Goal: Task Accomplishment & Management: Complete application form

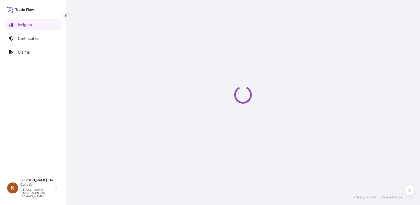
select select "2025"
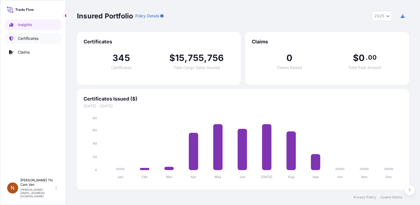
click at [30, 41] on p "Certificates" at bounding box center [28, 38] width 21 height 5
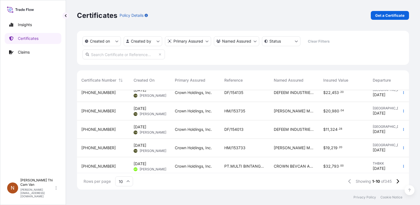
scroll to position [105, 0]
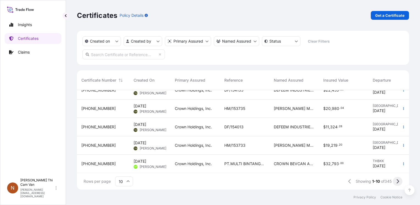
click at [399, 182] on button at bounding box center [397, 181] width 10 height 9
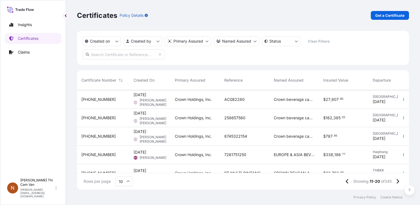
scroll to position [27, 0]
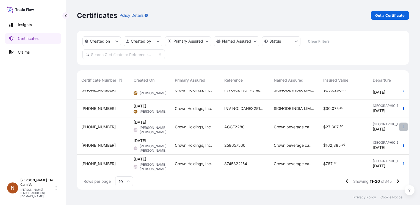
click at [401, 126] on icon "button" at bounding box center [402, 126] width 3 height 3
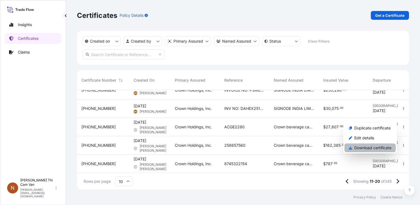
click at [368, 146] on p "Download certificate" at bounding box center [372, 147] width 37 height 5
click at [391, 16] on p "Get a Certificate" at bounding box center [389, 15] width 29 height 5
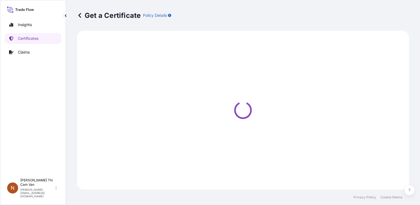
select select "Sea"
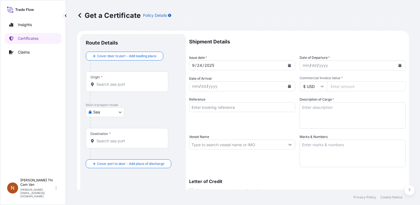
click at [79, 15] on icon at bounding box center [79, 15] width 3 height 5
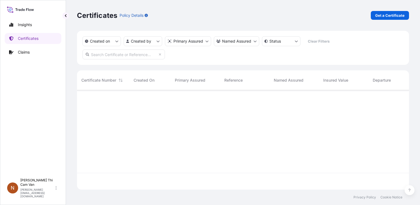
scroll to position [98, 327]
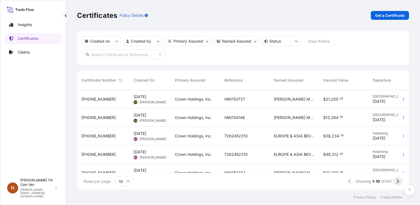
click at [398, 181] on icon at bounding box center [397, 181] width 2 height 4
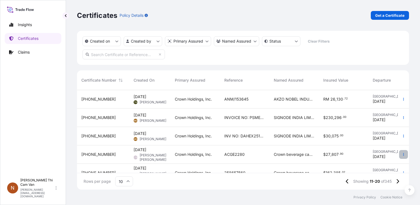
click at [401, 154] on icon "button" at bounding box center [402, 154] width 3 height 3
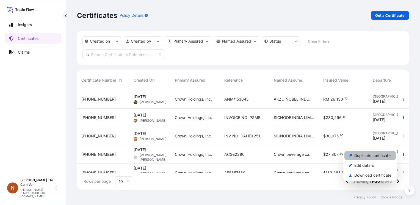
click at [380, 156] on p "Duplicate certificate" at bounding box center [372, 155] width 36 height 5
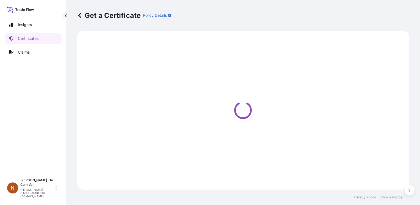
select select "Air"
select select "31483"
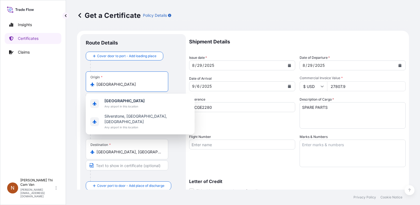
click at [135, 85] on input "[GEOGRAPHIC_DATA]" at bounding box center [128, 84] width 65 height 5
click at [239, 131] on div "Shipment Details Issue date * [DATE] Date of Departure * [DATE] Date of Arrival…" at bounding box center [297, 144] width 216 height 220
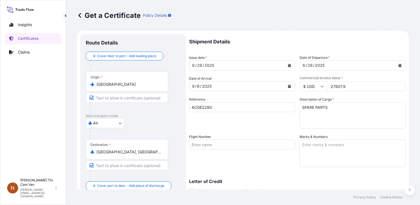
click at [116, 83] on input "[GEOGRAPHIC_DATA]" at bounding box center [128, 84] width 65 height 5
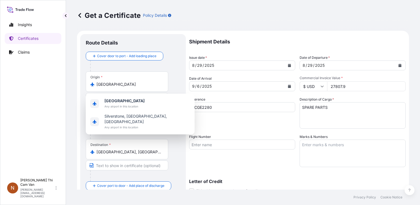
drag, startPoint x: 136, startPoint y: 88, endPoint x: 65, endPoint y: 79, distance: 72.1
click at [65, 79] on div "Insights Certificates Claims N [PERSON_NAME] Cam Van [EMAIL_ADDRESS][DOMAIN_NAM…" at bounding box center [210, 102] width 420 height 205
drag, startPoint x: 115, startPoint y: 81, endPoint x: 86, endPoint y: 77, distance: 29.4
click at [86, 77] on div "Origin * [GEOGRAPHIC_DATA]" at bounding box center [127, 81] width 82 height 20
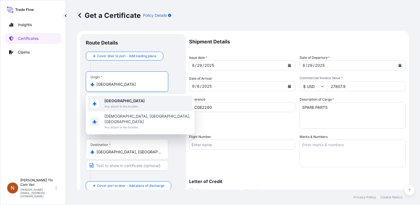
click at [128, 105] on span "Any airport in this location" at bounding box center [124, 106] width 40 height 5
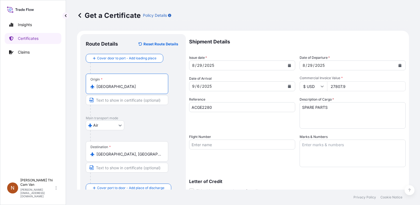
type input "[GEOGRAPHIC_DATA]"
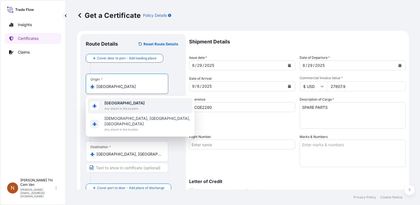
click at [132, 107] on span "Any airport in this location" at bounding box center [124, 108] width 40 height 5
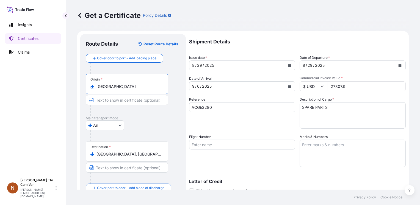
click at [116, 100] on input "Text to appear on certificate" at bounding box center [127, 100] width 82 height 10
paste input "D-35745 HERBORN HERBORN, HE 35745 DE"
type input "D-35745 HERBORN HERBORN, HE 35745 DE"
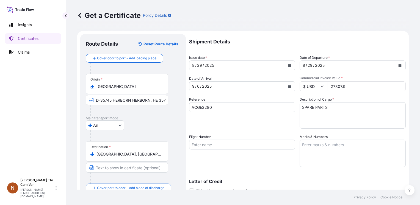
click at [150, 110] on div at bounding box center [129, 110] width 78 height 11
click at [102, 166] on input "Text to appear on certificate" at bounding box center [127, 168] width 82 height 10
paste input "LOT K, ROAD 6 [PERSON_NAME] IZ, [PERSON_NAME] [PERSON_NAME] [GEOGRAPHIC_DATA]"
click at [138, 168] on input "LOT K, ROAD 6 [PERSON_NAME] IZ, [PERSON_NAME] [PERSON_NAME] [GEOGRAPHIC_DATA]" at bounding box center [127, 168] width 82 height 10
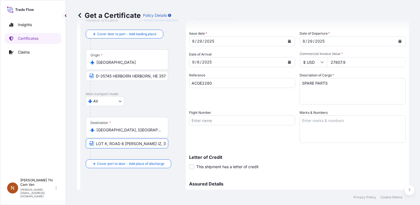
scroll to position [0, 0]
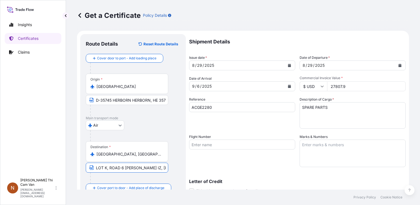
type input "LOT K, ROAD 6 [PERSON_NAME] IZ, [PERSON_NAME], [GEOGRAPHIC_DATA]"
click at [288, 66] on icon "Calendar" at bounding box center [289, 65] width 3 height 3
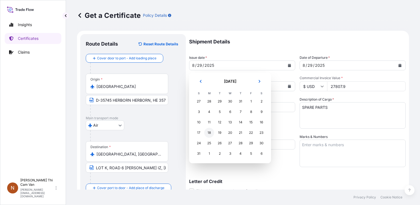
click at [208, 132] on div "18" at bounding box center [209, 133] width 10 height 10
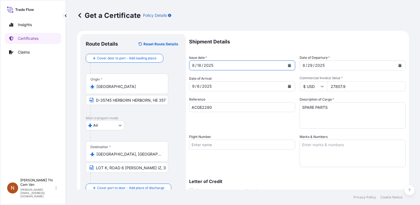
click at [284, 42] on p "Shipment Details" at bounding box center [297, 41] width 216 height 15
click at [398, 65] on button "Calendar" at bounding box center [399, 65] width 9 height 9
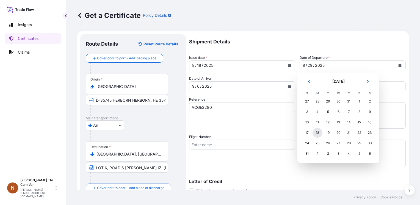
click at [319, 133] on div "18" at bounding box center [317, 133] width 10 height 10
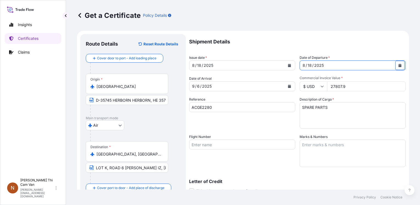
click at [288, 87] on icon "Calendar" at bounding box center [289, 86] width 3 height 3
click at [320, 85] on icon at bounding box center [321, 86] width 3 height 3
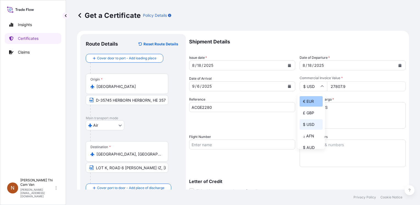
click at [315, 101] on div "€ EUR" at bounding box center [310, 101] width 23 height 10
type input "€ EUR"
drag, startPoint x: 347, startPoint y: 88, endPoint x: 316, endPoint y: 83, distance: 31.2
click at [316, 83] on div "€ EUR 27807.9" at bounding box center [352, 86] width 106 height 10
type input "880"
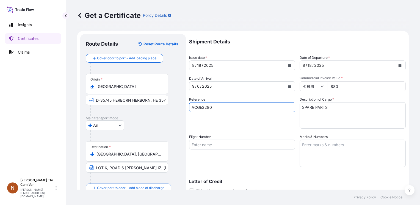
drag, startPoint x: 214, startPoint y: 107, endPoint x: 148, endPoint y: 107, distance: 65.9
click at [145, 107] on form "Route Details Reset Route Details Cover door to port - Add loading place Place …" at bounding box center [243, 152] width 332 height 242
paste input "883644255500"
type input "883644255500"
click at [245, 129] on div "Shipment Details Issue date * [DATE] Date of Departure * [DATE] Date of Arrival…" at bounding box center [297, 144] width 216 height 220
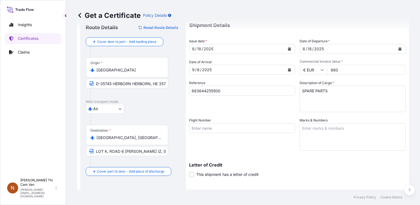
scroll to position [27, 0]
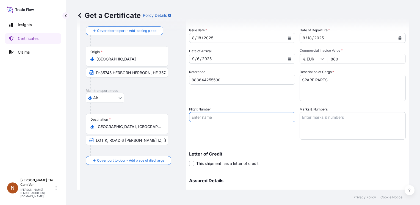
click at [209, 116] on input "Flight Number" at bounding box center [242, 117] width 106 height 10
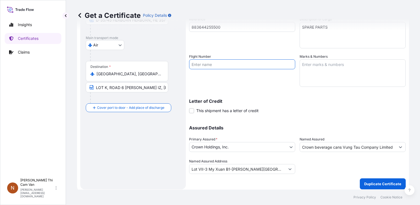
scroll to position [83, 0]
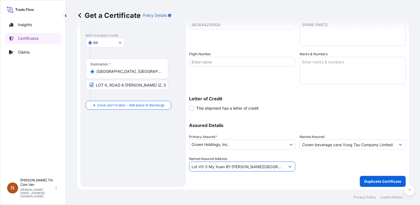
click at [191, 166] on input "Lot VII-3 My Xuan B1-[PERSON_NAME][GEOGRAPHIC_DATA], [GEOGRAPHIC_DATA][PERSON_N…" at bounding box center [237, 166] width 96 height 10
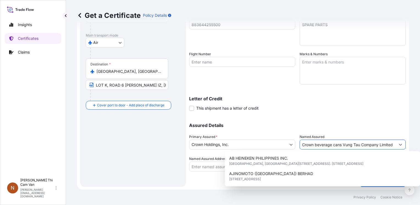
scroll to position [0, 2]
drag, startPoint x: 299, startPoint y: 144, endPoint x: 409, endPoint y: 144, distance: 110.4
click at [409, 144] on div "Get a Certificate Policy Details Route Details Reset Route Details Cover door t…" at bounding box center [243, 94] width 354 height 189
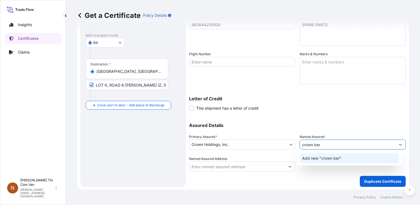
drag, startPoint x: 334, startPoint y: 140, endPoint x: 247, endPoint y: 134, distance: 86.7
click at [237, 139] on div "Assured Details Primary Assured * Crown Holdings, Inc. Crown Holdings, Inc. Nam…" at bounding box center [297, 143] width 216 height 55
paste input "CROWN BEVERAGE CANS DA NANG LTD"
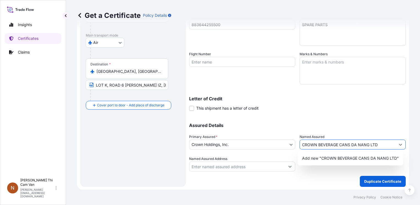
drag, startPoint x: 378, startPoint y: 143, endPoint x: 369, endPoint y: 145, distance: 8.9
click at [369, 145] on input "CROWN BEVERAGE CANS DA NANG LTD" at bounding box center [348, 145] width 96 height 10
type input "CROWN BEVERAGE CANS DA NANG LTD"
click at [359, 123] on p "Assured Details" at bounding box center [297, 125] width 216 height 4
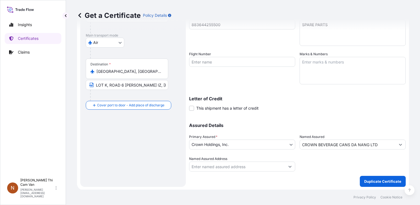
click at [344, 143] on input "CROWN BEVERAGE CANS DA NANG LTD" at bounding box center [348, 145] width 96 height 10
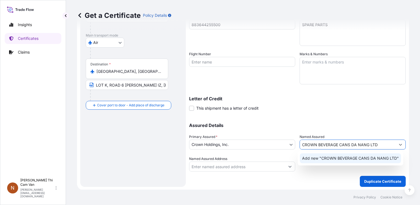
click at [352, 159] on span "Add new "CROWN BEVERAGE CANS DA NANG LTD"" at bounding box center [350, 157] width 97 height 5
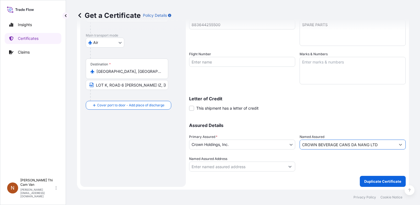
click at [217, 165] on input "Named Assured Address" at bounding box center [237, 166] width 96 height 10
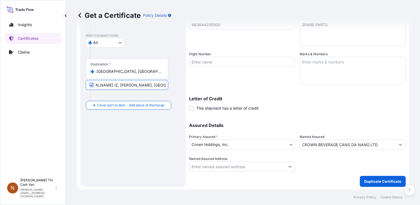
drag, startPoint x: 96, startPoint y: 84, endPoint x: 190, endPoint y: 85, distance: 94.7
click at [190, 85] on form "Route Details Reset Route Details Cover door to port - Add loading place Place …" at bounding box center [243, 69] width 332 height 242
click at [233, 164] on input "Named Assured Address" at bounding box center [237, 166] width 96 height 10
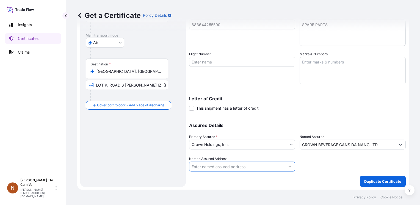
paste input "LOT K, ROAD 6 [PERSON_NAME] IZ, [PERSON_NAME], [GEOGRAPHIC_DATA]"
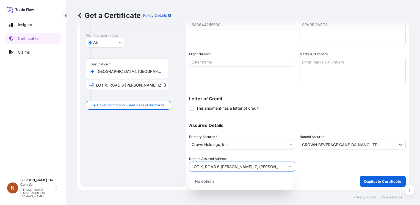
scroll to position [0, 24]
type input "LOT K, ROAD 6 [PERSON_NAME] IZ, [PERSON_NAME], [GEOGRAPHIC_DATA]"
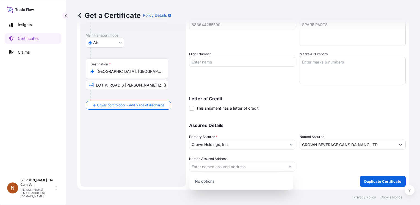
click at [259, 124] on p "Assured Details" at bounding box center [297, 125] width 216 height 4
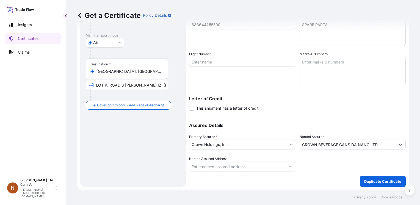
click at [235, 161] on input "Named Assured Address" at bounding box center [237, 166] width 96 height 10
paste input "LOT K, ROAD 6 [PERSON_NAME] IZ, [PERSON_NAME], [GEOGRAPHIC_DATA]"
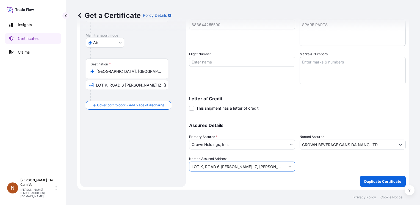
scroll to position [0, 24]
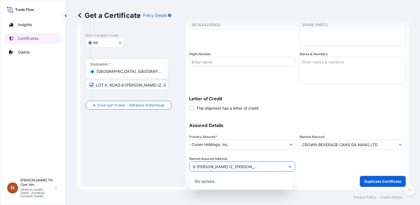
type input "LOT K, ROAD 6 [PERSON_NAME] IZ, [PERSON_NAME], [GEOGRAPHIC_DATA]"
click at [305, 168] on div at bounding box center [352, 163] width 106 height 15
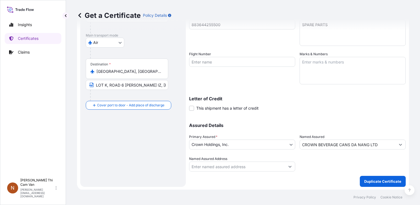
click at [229, 168] on input "Named Assured Address" at bounding box center [237, 166] width 96 height 10
click at [247, 169] on input "Named Assured Address" at bounding box center [237, 166] width 96 height 10
click at [230, 165] on input "Named Assured Address" at bounding box center [237, 166] width 96 height 10
paste input "LOT K, ROAD 6 [PERSON_NAME] IZ,"
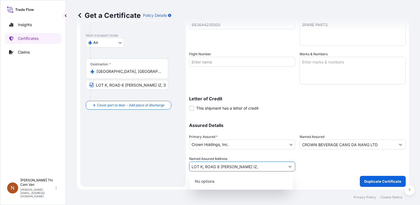
click at [215, 167] on input "LOT K, ROAD 6 [PERSON_NAME] IZ," at bounding box center [237, 166] width 96 height 10
click at [219, 166] on input "LOT K, ROAD 6 [PERSON_NAME] IZ," at bounding box center [237, 166] width 96 height 10
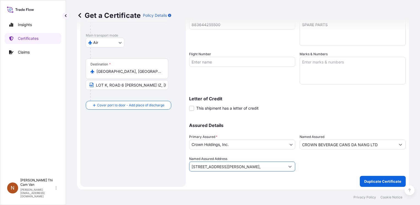
click at [254, 166] on input "[STREET_ADDRESS][PERSON_NAME]," at bounding box center [237, 166] width 96 height 10
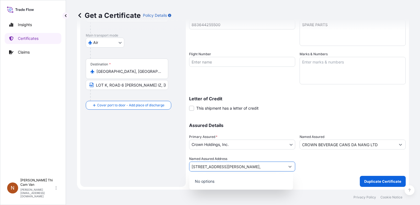
type input "[STREET_ADDRESS][PERSON_NAME],"
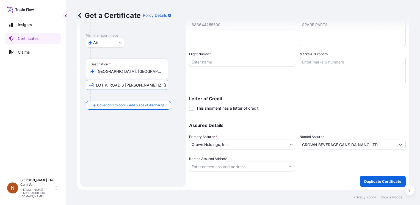
scroll to position [0, 43]
drag, startPoint x: 96, startPoint y: 84, endPoint x: 168, endPoint y: 86, distance: 72.5
click at [168, 86] on div "Destination * [GEOGRAPHIC_DATA], [GEOGRAPHIC_DATA] [GEOGRAPHIC_DATA], ROAD 6 [P…" at bounding box center [133, 79] width 94 height 42
click at [247, 171] on div "Shipment Details Issue date * [DATE] Date of Departure * [DATE] Date of Arrival…" at bounding box center [297, 68] width 216 height 235
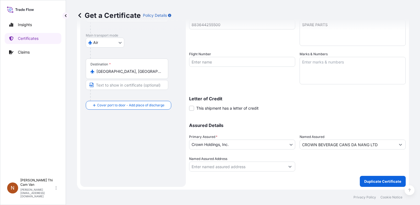
click at [242, 168] on input "Named Assured Address" at bounding box center [237, 166] width 96 height 10
paste input "LOT K, ROAD 6 [PERSON_NAME] IZ, [PERSON_NAME], [GEOGRAPHIC_DATA]"
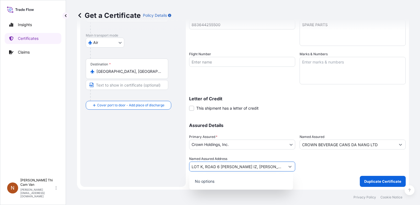
scroll to position [0, 24]
type input "LOT K, ROAD 6 [PERSON_NAME] IZ, [PERSON_NAME], [GEOGRAPHIC_DATA]"
click at [206, 180] on p "No options" at bounding box center [240, 181] width 99 height 12
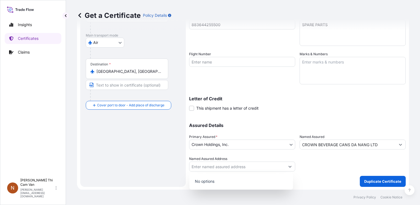
scroll to position [0, 0]
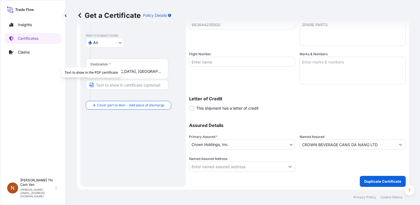
click at [104, 84] on input "Text to appear on certificate" at bounding box center [127, 85] width 82 height 10
paste input "LOT K, ROAD 6 [PERSON_NAME] IZ, [PERSON_NAME], [GEOGRAPHIC_DATA]"
type input "LOT K, ROAD 6 [PERSON_NAME] IZ, [PERSON_NAME], [GEOGRAPHIC_DATA]"
click at [275, 96] on div "Letter of Credit This shipment has a letter of credit Letter of credit * Letter…" at bounding box center [297, 100] width 216 height 21
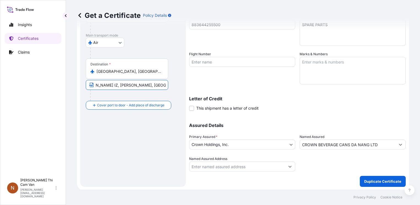
drag, startPoint x: 96, startPoint y: 84, endPoint x: 196, endPoint y: 89, distance: 100.1
click at [196, 89] on form "Route Details Reset Route Details Cover door to port - Add loading place Place …" at bounding box center [243, 69] width 332 height 242
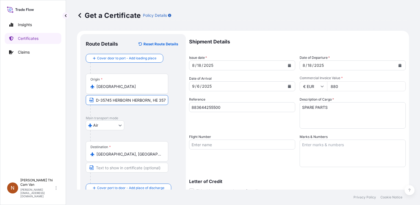
scroll to position [0, 11]
drag, startPoint x: 96, startPoint y: 99, endPoint x: 193, endPoint y: 108, distance: 97.6
click at [193, 108] on form "Route Details Reset Route Details Cover door to port - Add loading place Place …" at bounding box center [243, 152] width 332 height 242
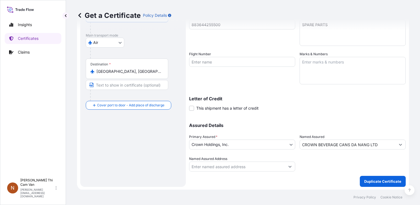
click at [246, 163] on input "Named Assured Address" at bounding box center [237, 166] width 96 height 10
paste input "LOT K, ROAD 6 [PERSON_NAME] IZ, [PERSON_NAME], [GEOGRAPHIC_DATA]"
type input "LOT K, ROAD 6 [PERSON_NAME] IZ, [PERSON_NAME], [GEOGRAPHIC_DATA]"
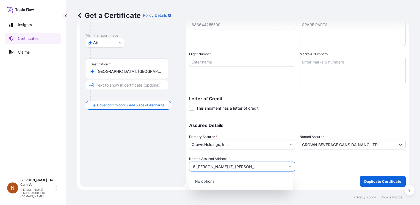
scroll to position [0, 0]
drag, startPoint x: 281, startPoint y: 166, endPoint x: 127, endPoint y: 166, distance: 154.6
click at [127, 166] on form "Route Details Reset Route Details Cover door to port - Add loading place Place …" at bounding box center [243, 69] width 332 height 242
type input "l"
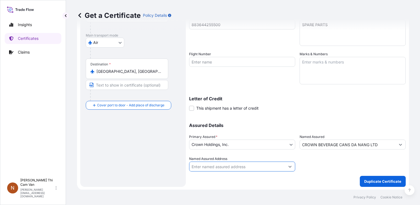
type input "K"
type input "LOT"
click at [228, 168] on input "Named Assured Address" at bounding box center [237, 166] width 96 height 10
click at [220, 166] on input "Named Assured Address" at bounding box center [237, 166] width 96 height 10
type input "Lot K,"
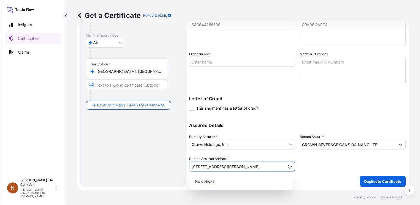
type input "[STREET_ADDRESS][PERSON_NAME],"
click at [288, 165] on icon "Show suggestions" at bounding box center [289, 166] width 3 height 3
click at [289, 166] on icon "Show suggestions" at bounding box center [289, 167] width 3 height 2
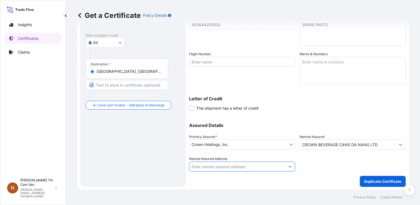
click at [289, 166] on icon "Show suggestions" at bounding box center [289, 167] width 3 height 2
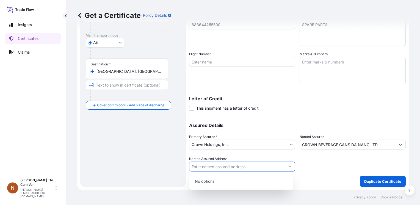
click at [199, 164] on input "Named Assured Address" at bounding box center [237, 166] width 96 height 10
drag, startPoint x: 242, startPoint y: 166, endPoint x: 148, endPoint y: 158, distance: 94.0
click at [148, 158] on form "Route Details Reset Route Details Cover door to port - Add loading place Place …" at bounding box center [243, 69] width 332 height 242
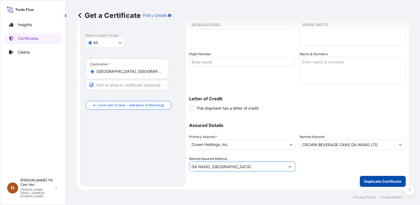
type input "DA NANG, [GEOGRAPHIC_DATA]"
click at [370, 181] on p "Duplicate Certificate" at bounding box center [382, 180] width 37 height 5
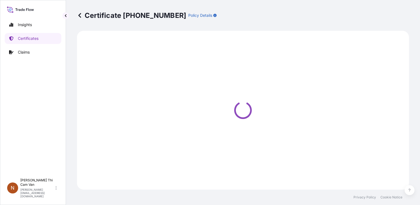
select select "Air"
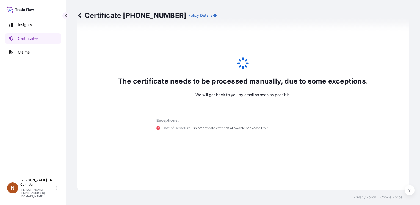
scroll to position [293, 0]
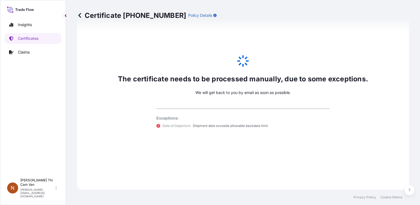
click at [242, 61] on icon at bounding box center [243, 61] width 14 height 14
click at [156, 125] on icon at bounding box center [158, 126] width 4 height 4
drag, startPoint x: 269, startPoint y: 126, endPoint x: 150, endPoint y: 113, distance: 119.1
click at [151, 113] on div "Exceptions: Date of Departure Shipment date exceeds allowable backdate limit" at bounding box center [243, 118] width 184 height 20
drag, startPoint x: 150, startPoint y: 113, endPoint x: 156, endPoint y: 115, distance: 5.8
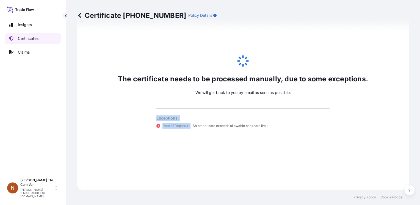
click at [26, 40] on p "Certificates" at bounding box center [28, 38] width 21 height 5
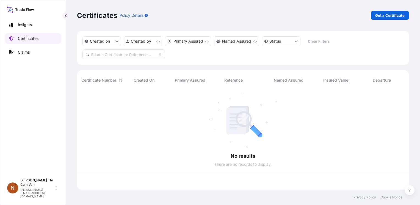
scroll to position [98, 327]
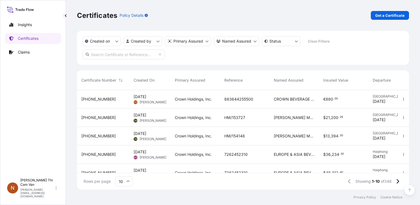
click at [92, 98] on span "[PHONE_NUMBER]" at bounding box center [98, 98] width 34 height 5
